Goal: Task Accomplishment & Management: Complete application form

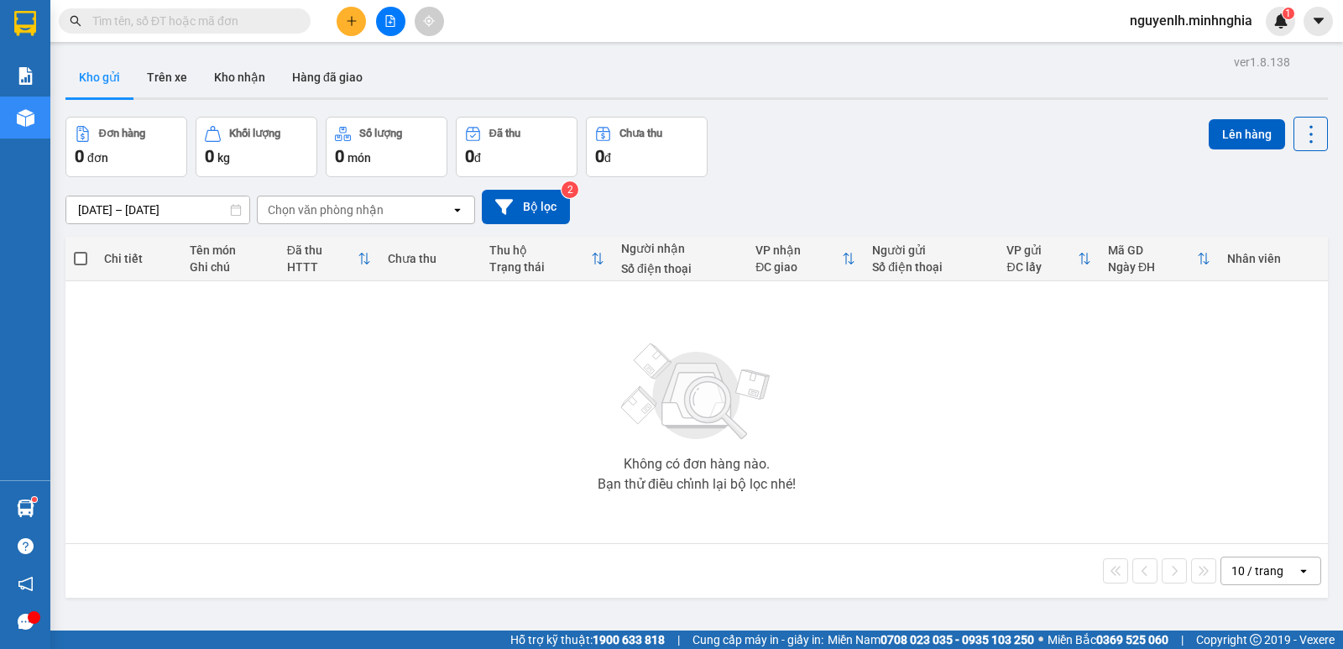
click at [380, 29] on button at bounding box center [390, 21] width 29 height 29
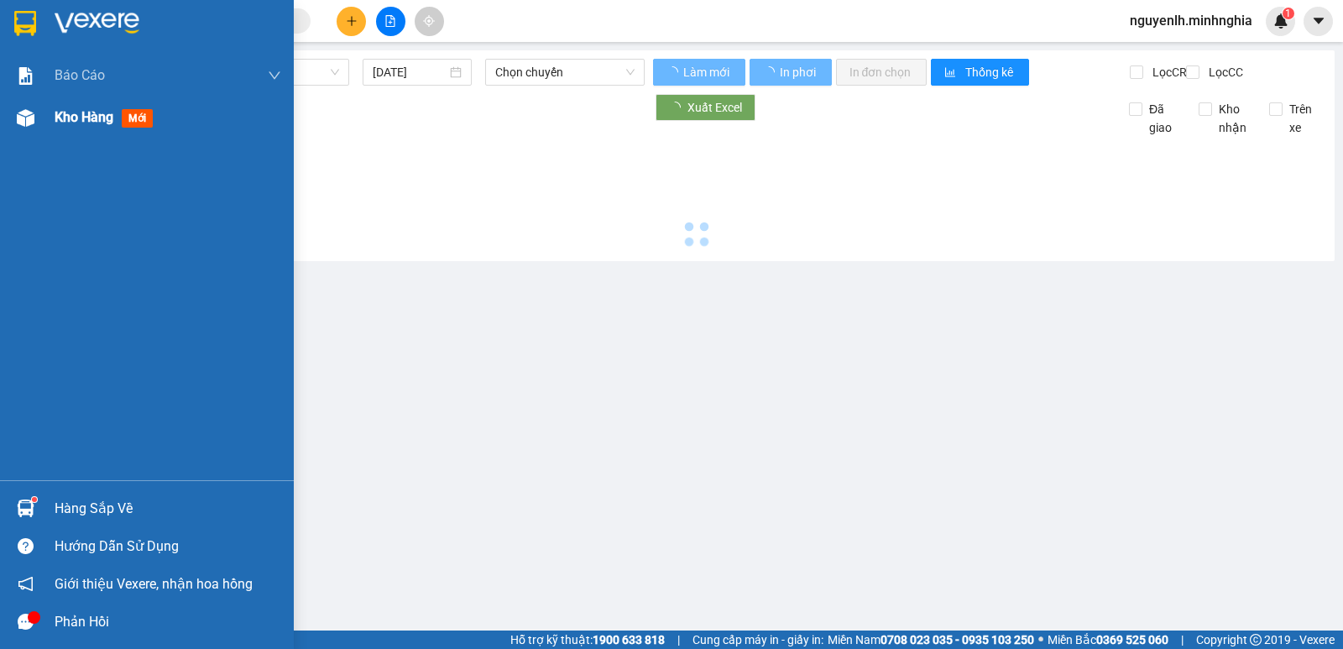
click at [39, 119] on div at bounding box center [25, 117] width 29 height 29
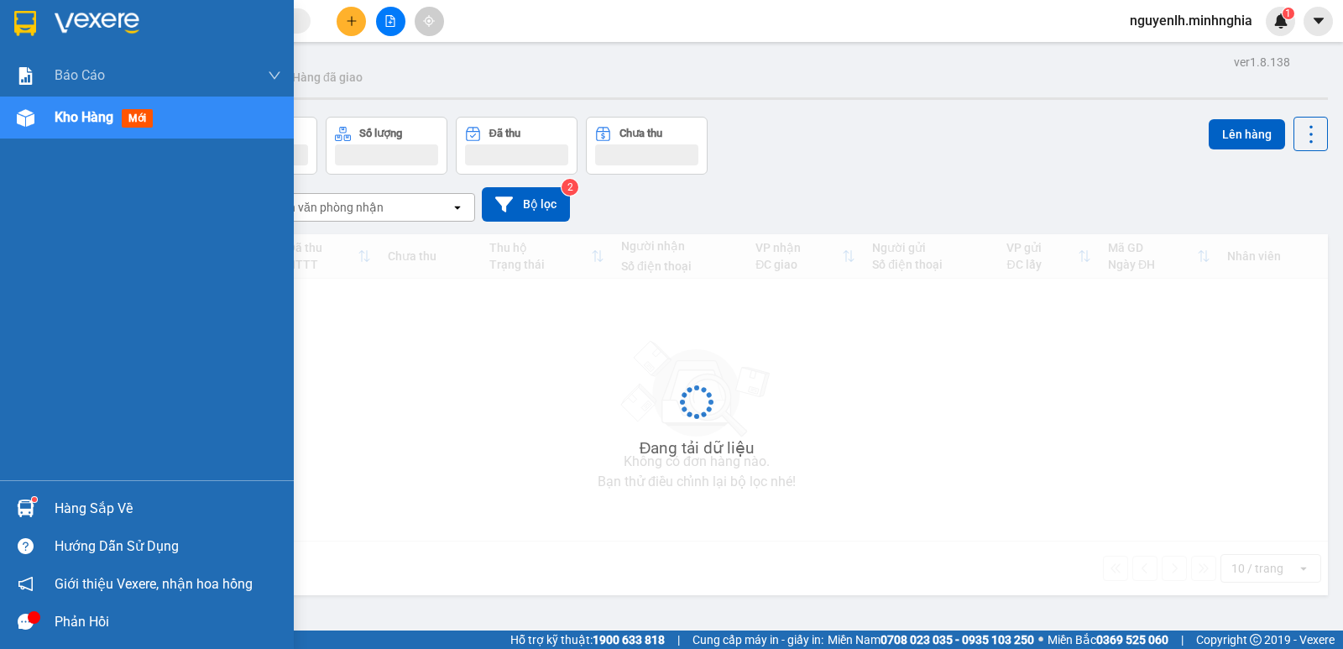
click at [39, 119] on div at bounding box center [25, 117] width 29 height 29
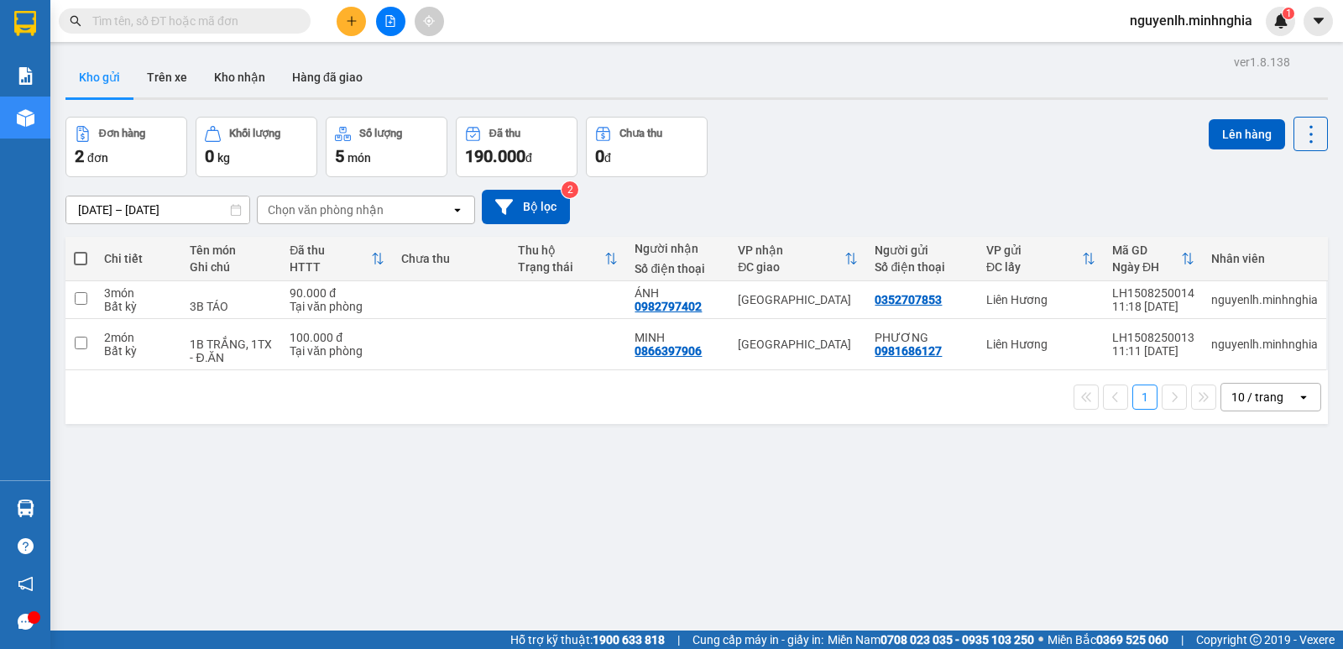
click at [181, 11] on span at bounding box center [185, 20] width 252 height 25
click at [177, 27] on input "text" at bounding box center [191, 21] width 198 height 18
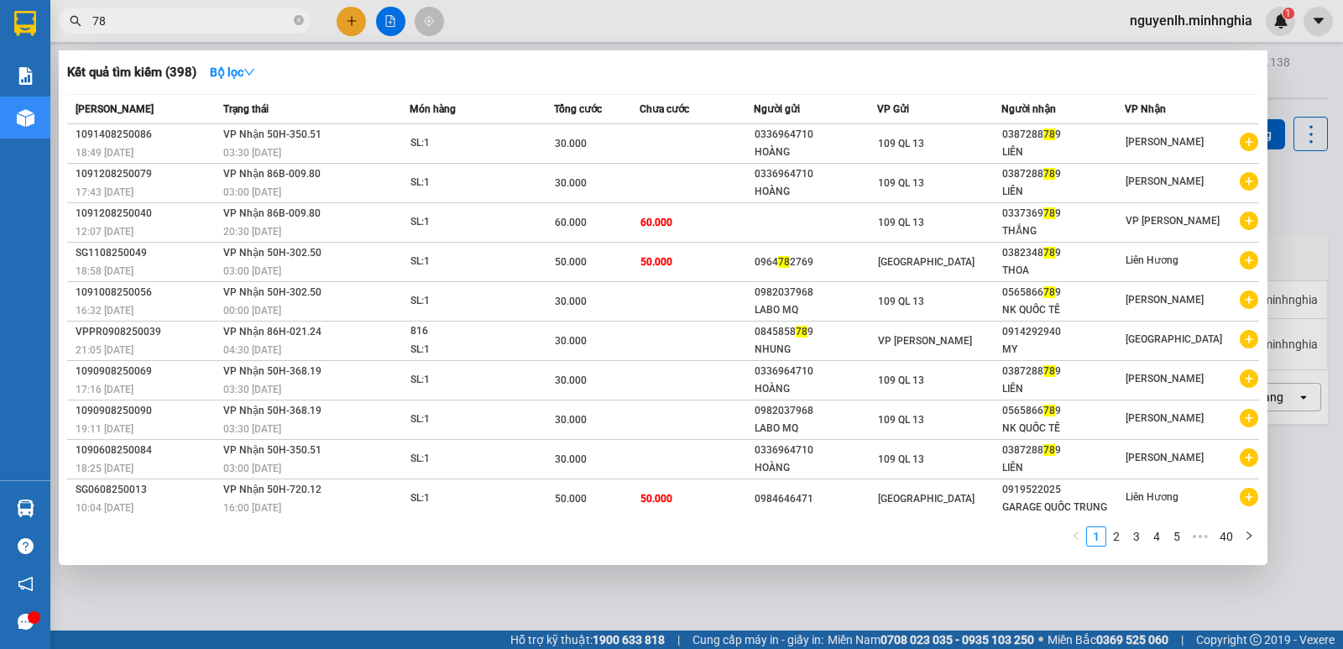
type input "7"
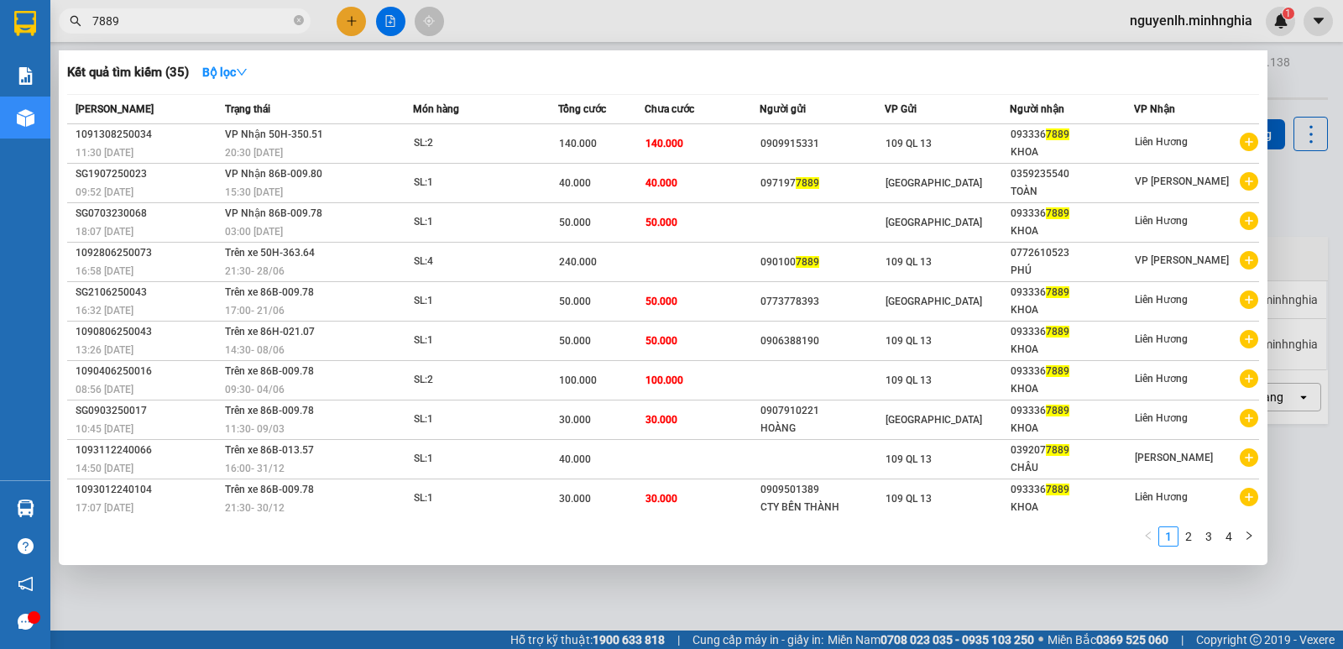
type input "7889"
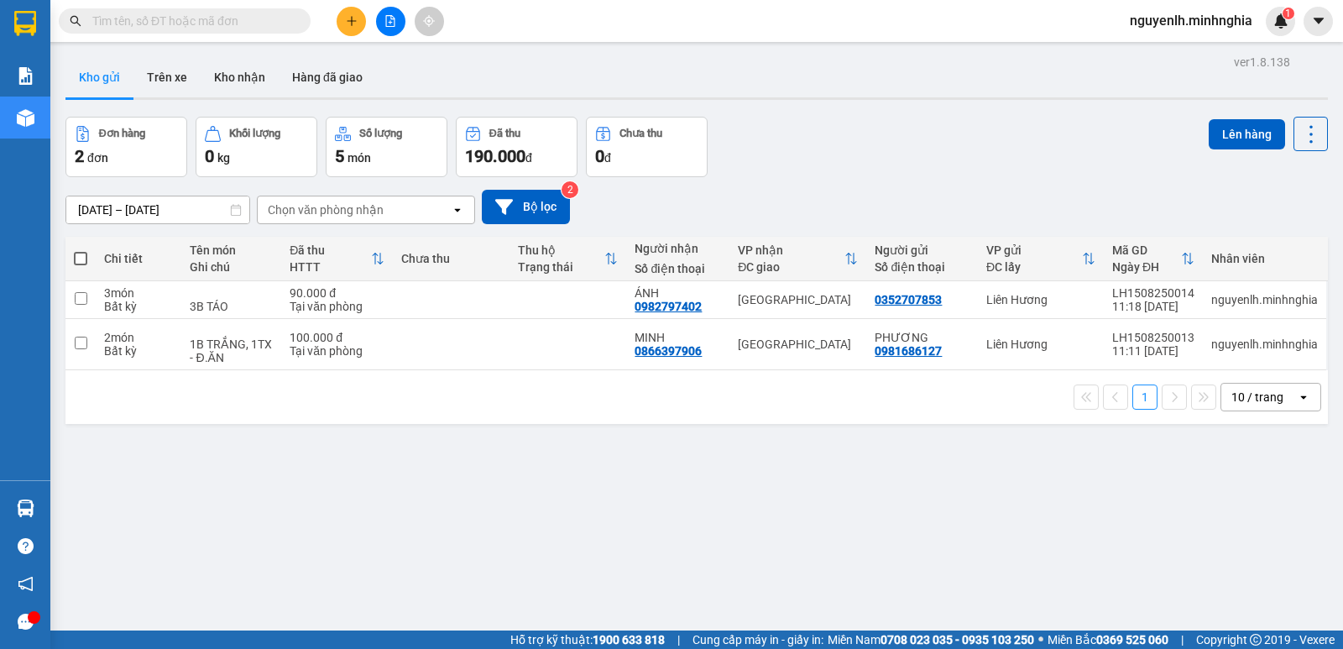
click at [149, 18] on input "text" at bounding box center [191, 21] width 198 height 18
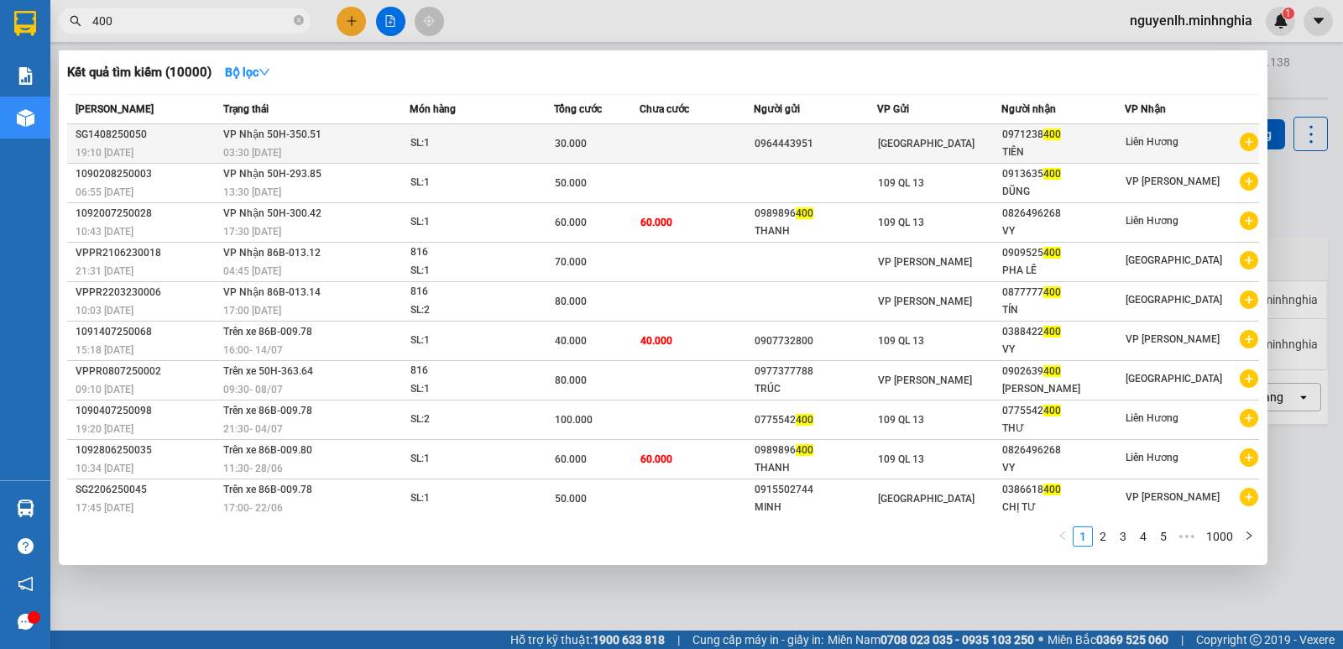
type input "400"
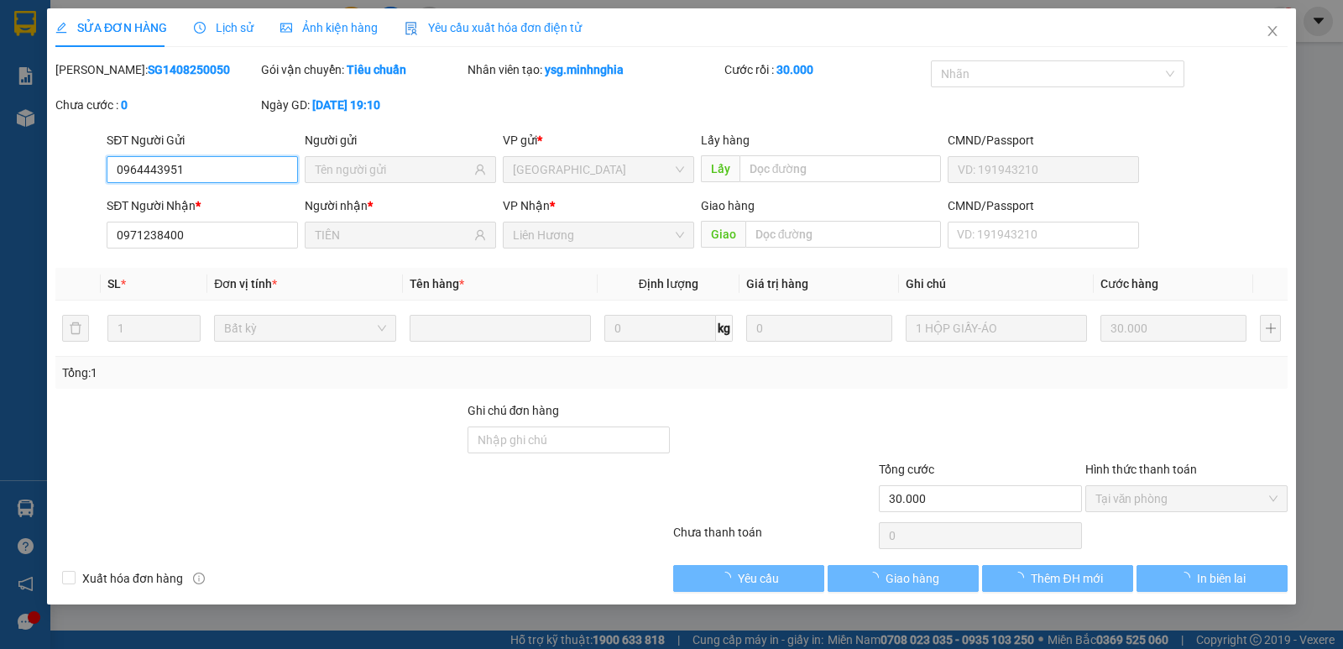
type input "0964443951"
type input "0971238400"
type input "TIÊN"
type input "30.000"
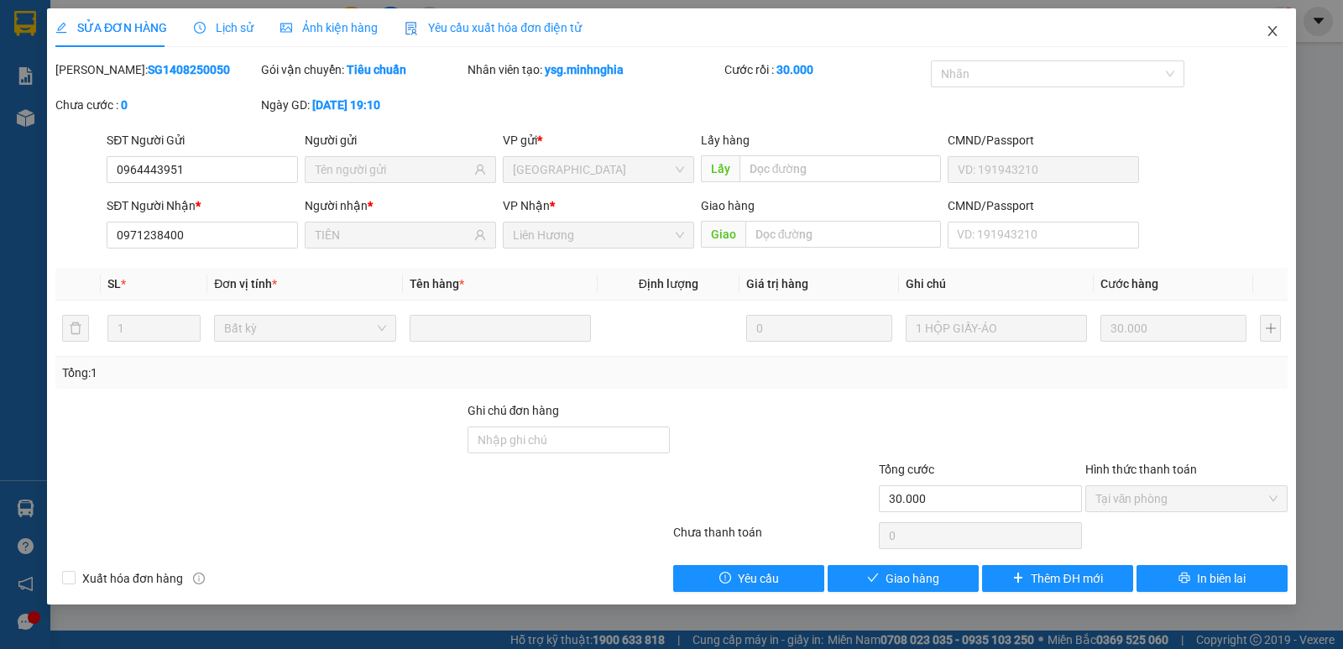
click at [1279, 35] on icon "close" at bounding box center [1272, 30] width 13 height 13
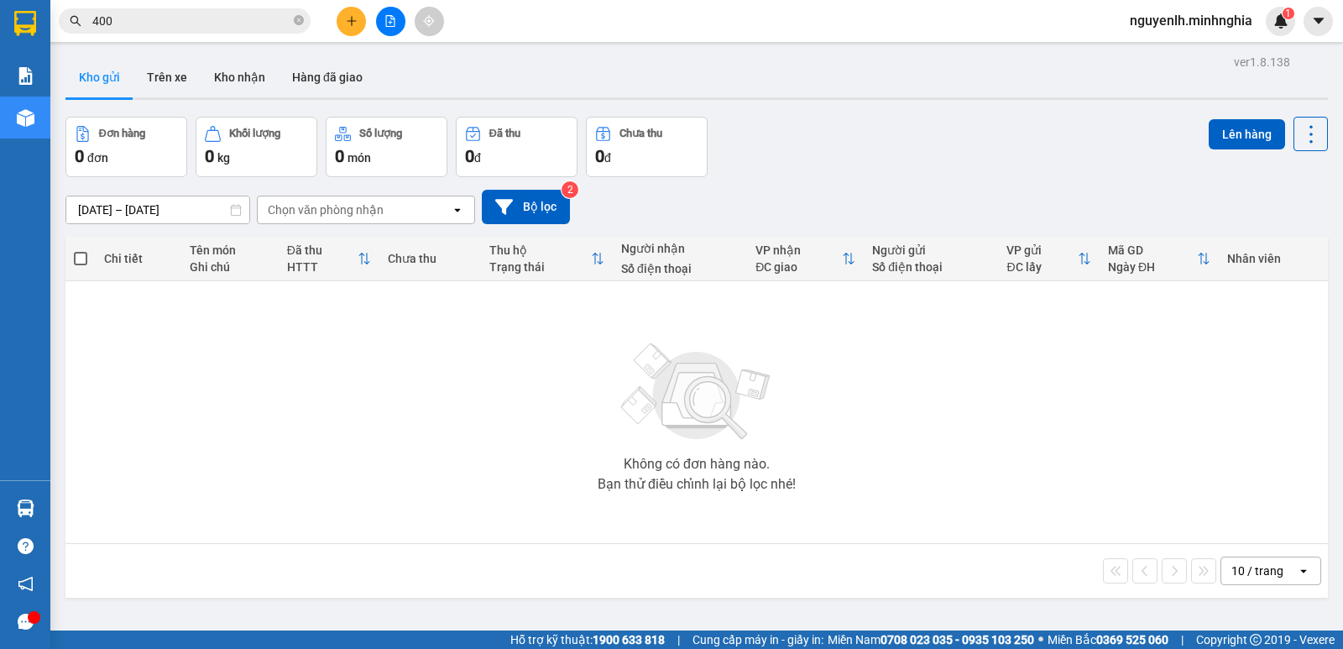
click at [187, 26] on input "400" at bounding box center [191, 21] width 198 height 18
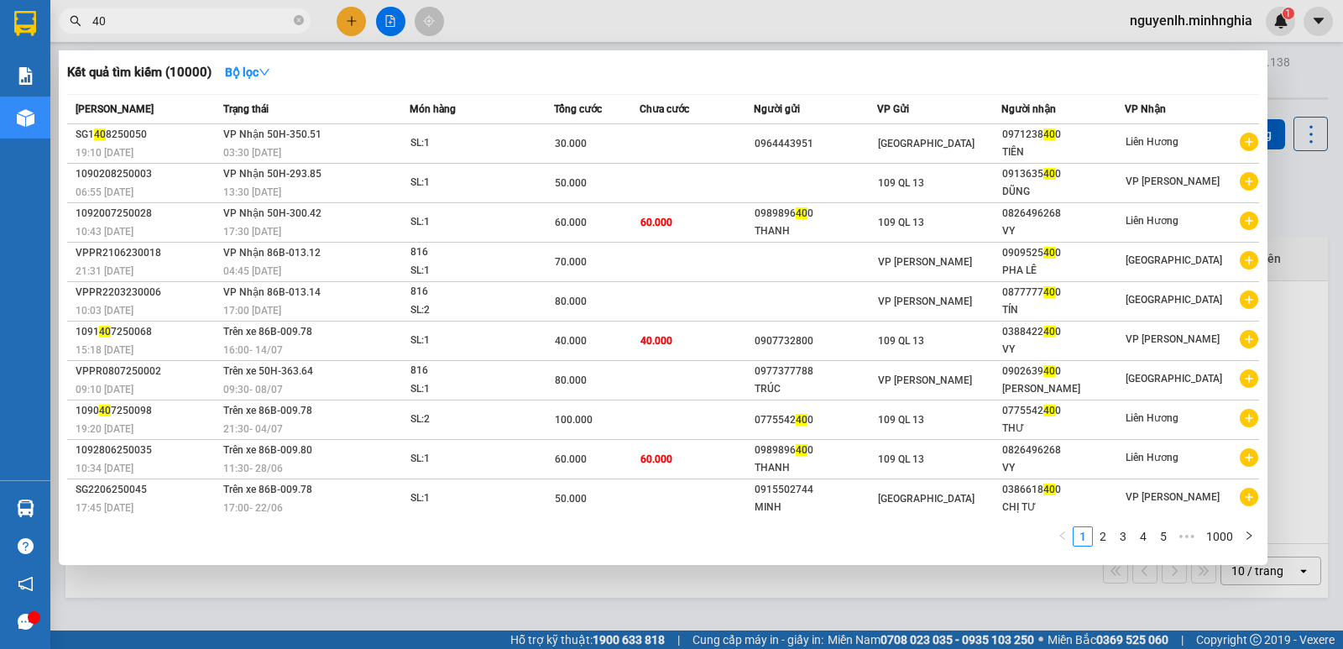
type input "4"
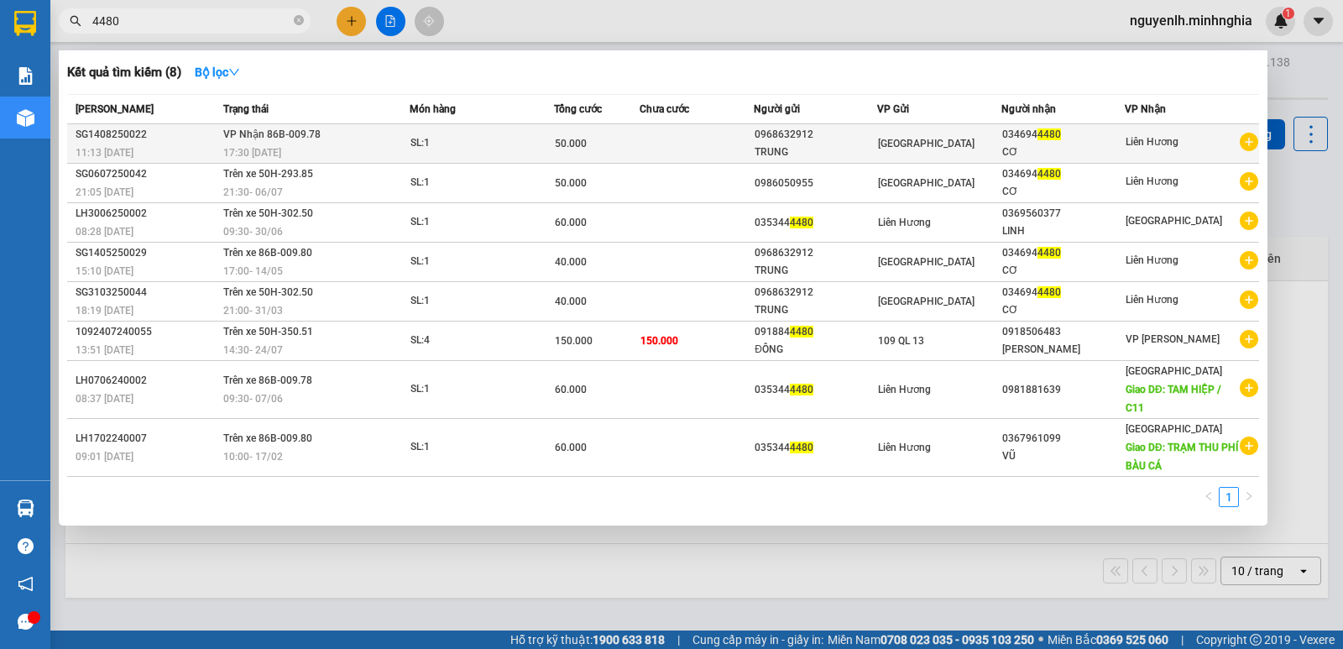
type input "4480"
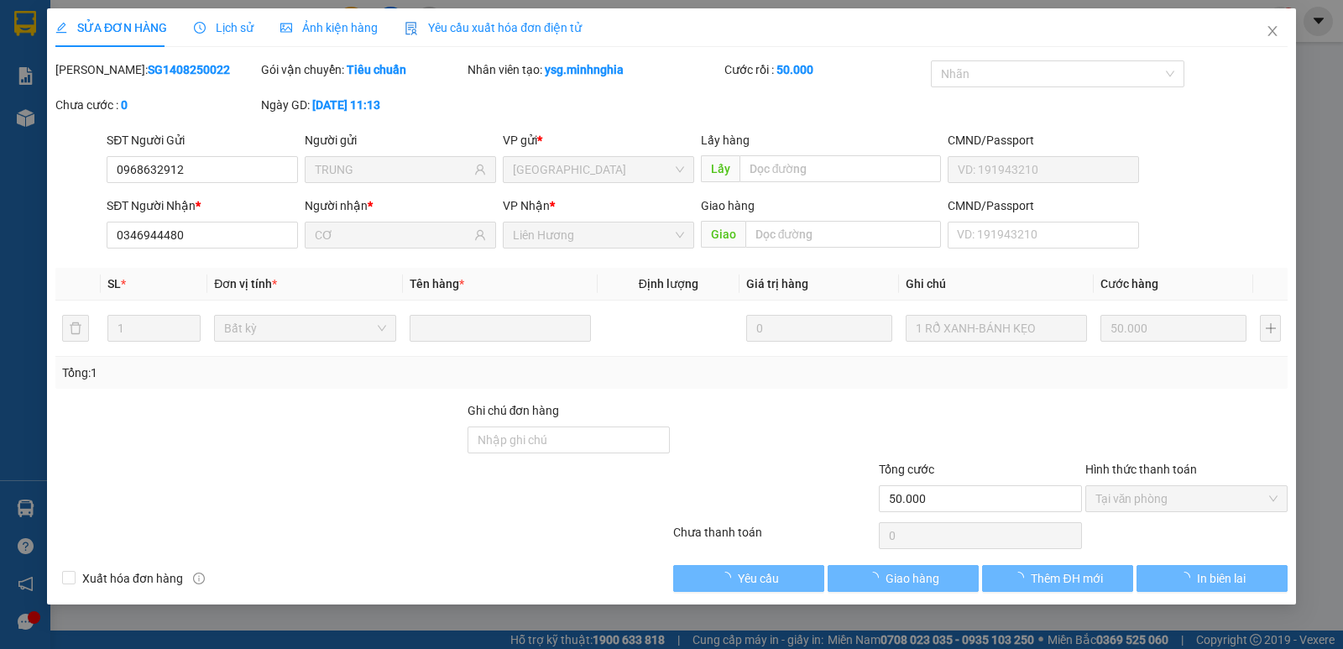
type input "0968632912"
type input "TRUNG"
type input "0346944480"
type input "CƠ"
type input "50.000"
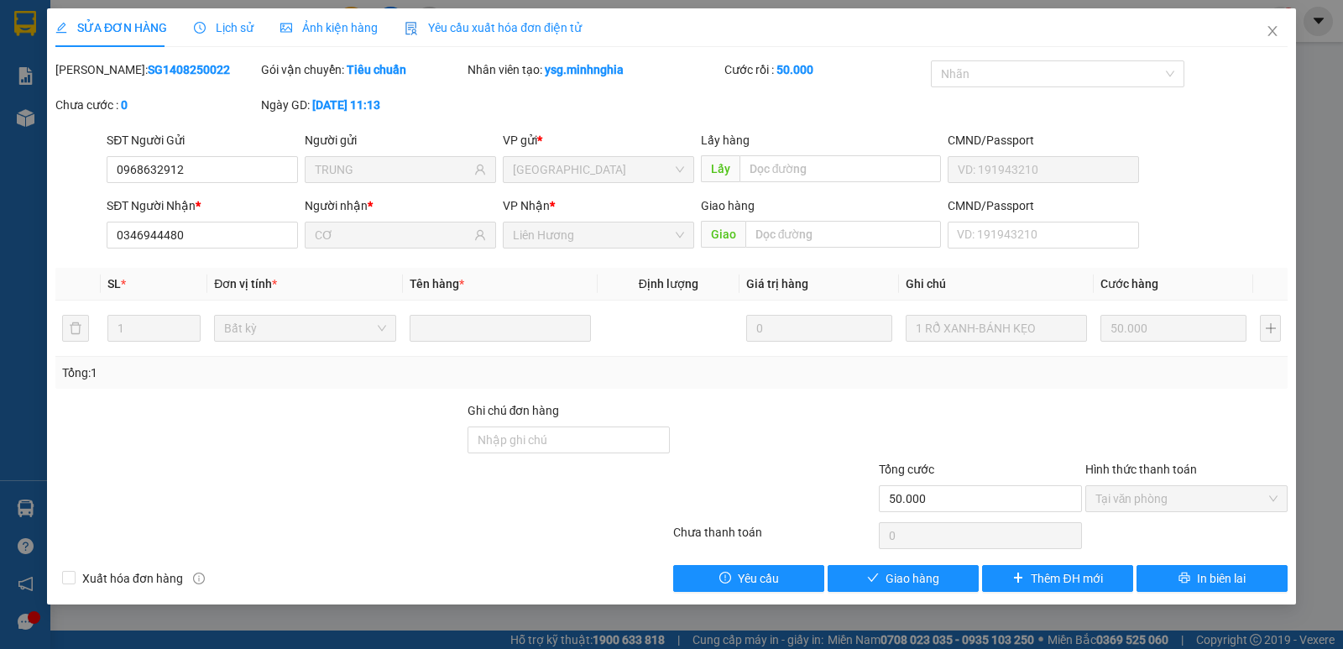
click at [777, 433] on div at bounding box center [775, 430] width 206 height 59
click at [1276, 24] on span "Close" at bounding box center [1272, 31] width 47 height 47
